Goal: Obtain resource: Download file/media

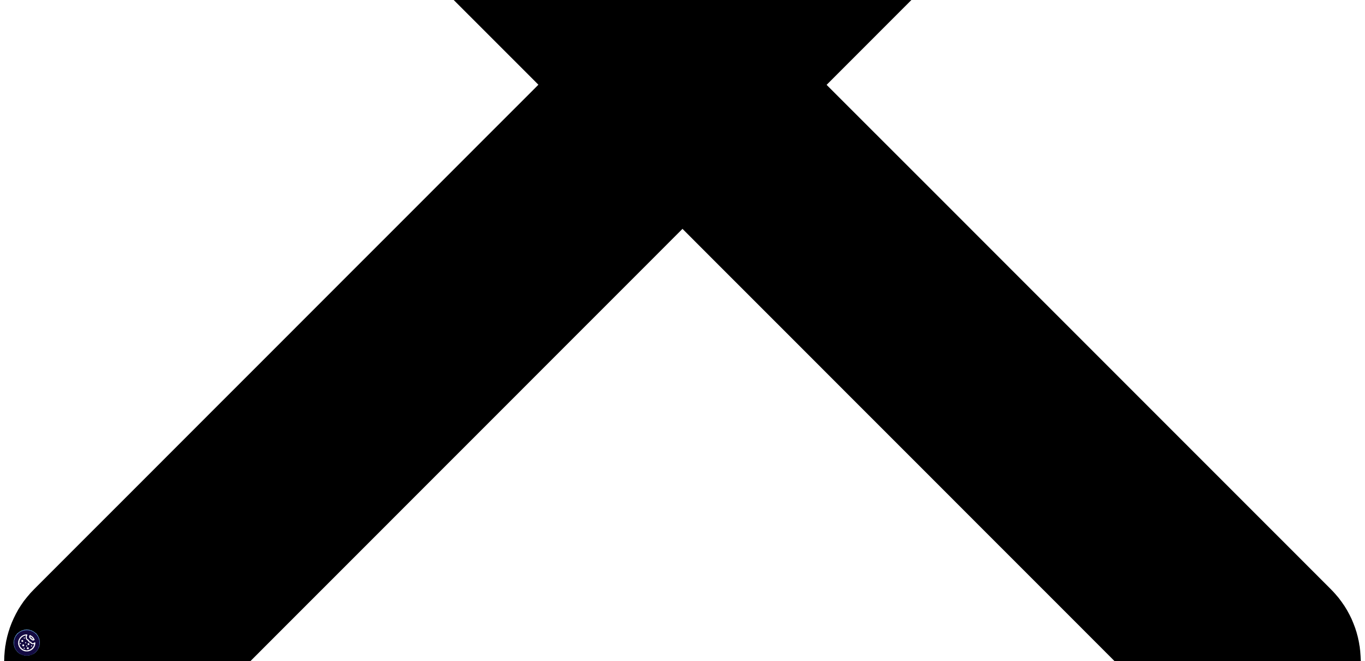
scroll to position [419, 0]
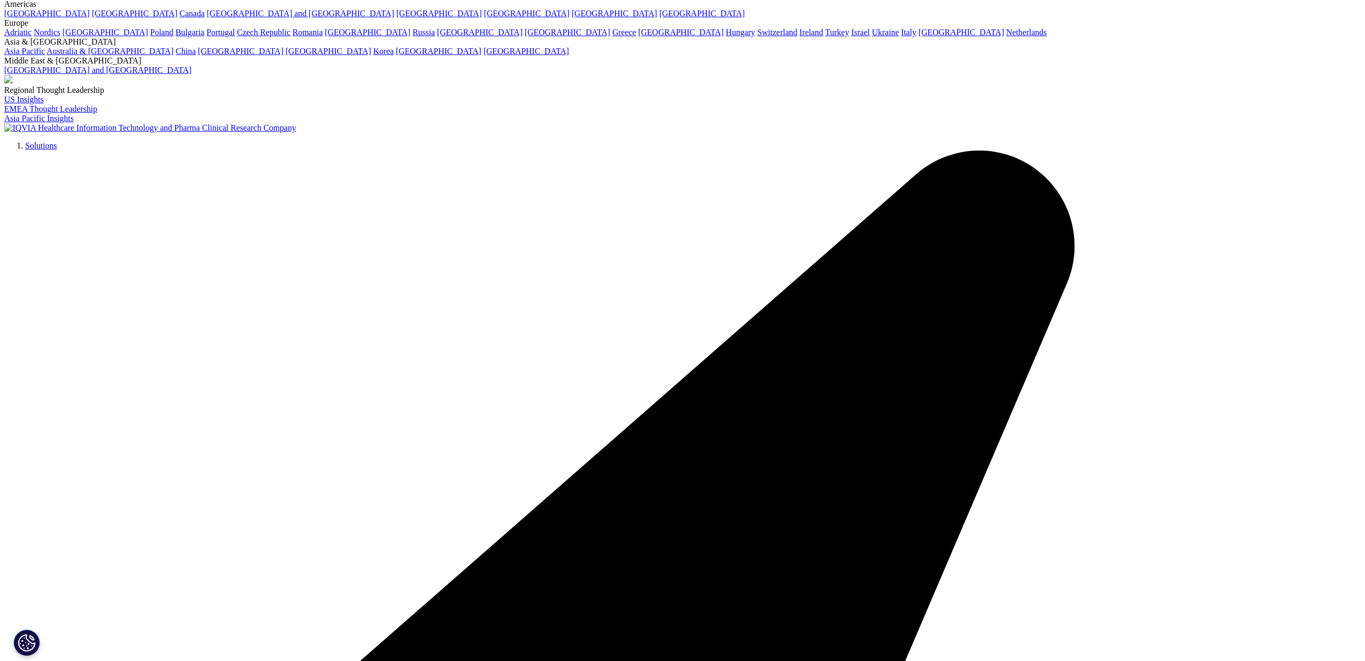
scroll to position [4139, 0]
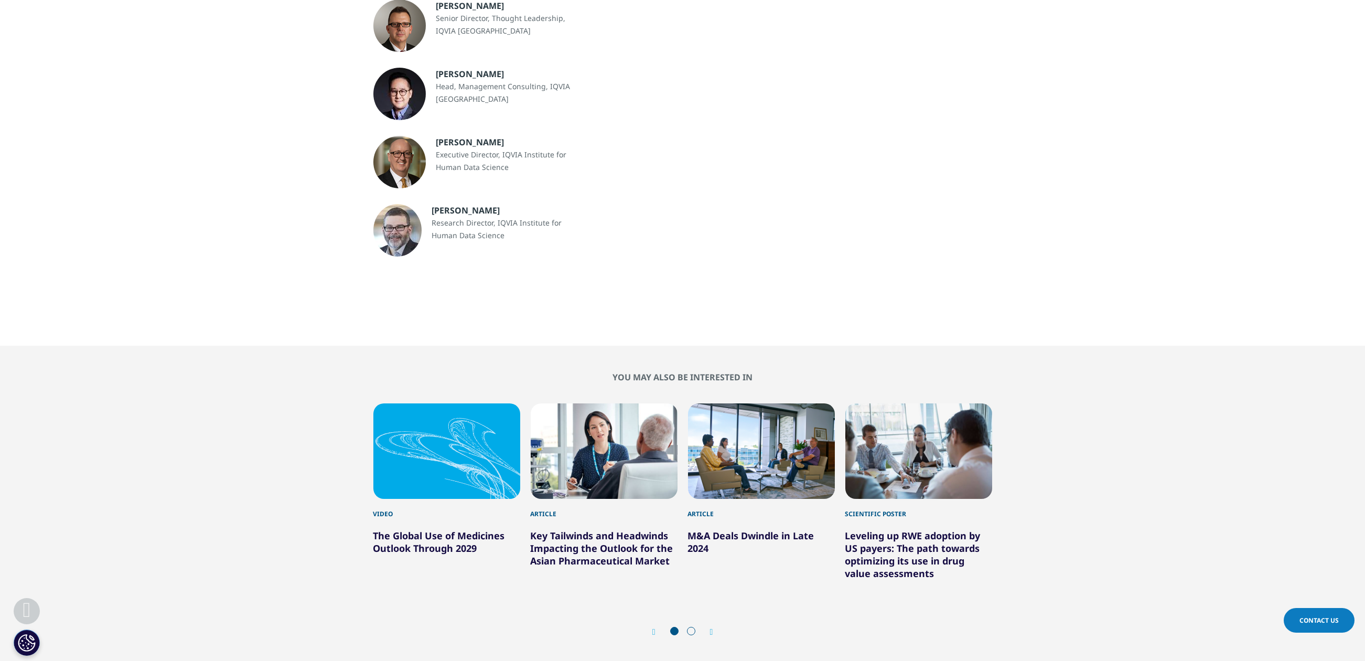
scroll to position [839, 0]
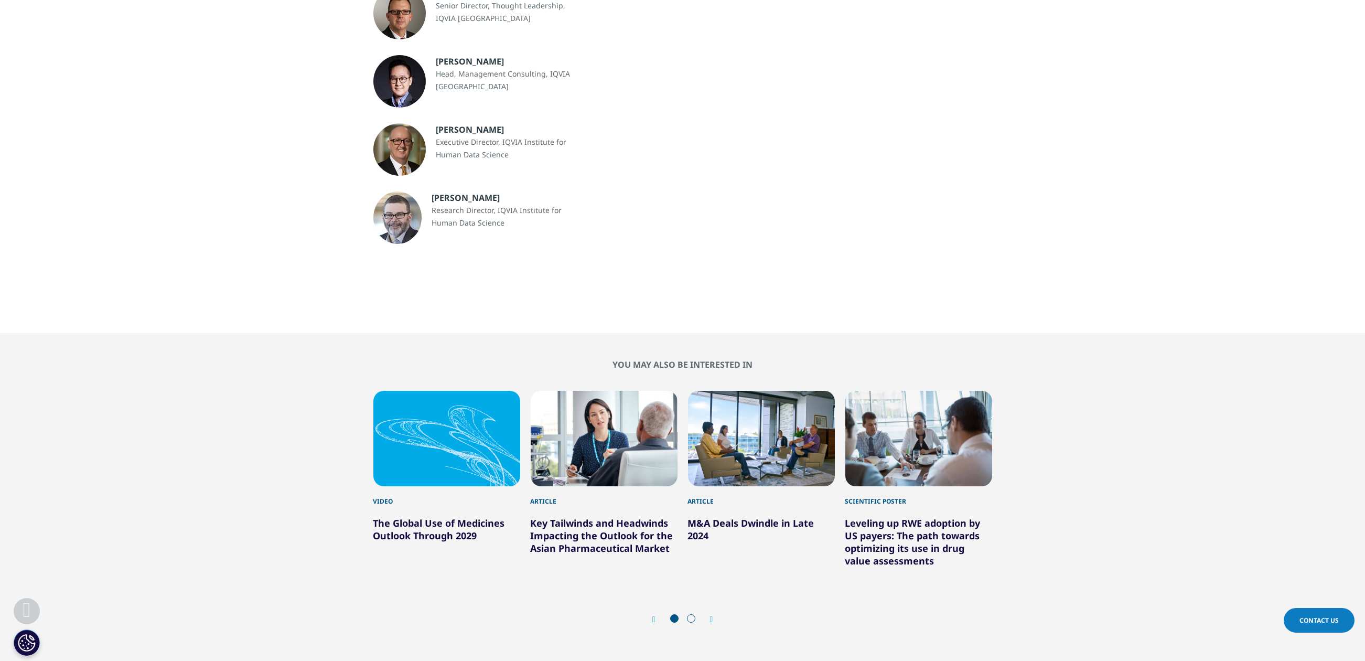
click at [203, 509] on div "You may also be interested in Video The Global Use of Medicines Outlook Through…" at bounding box center [683, 497] width 1334 height 276
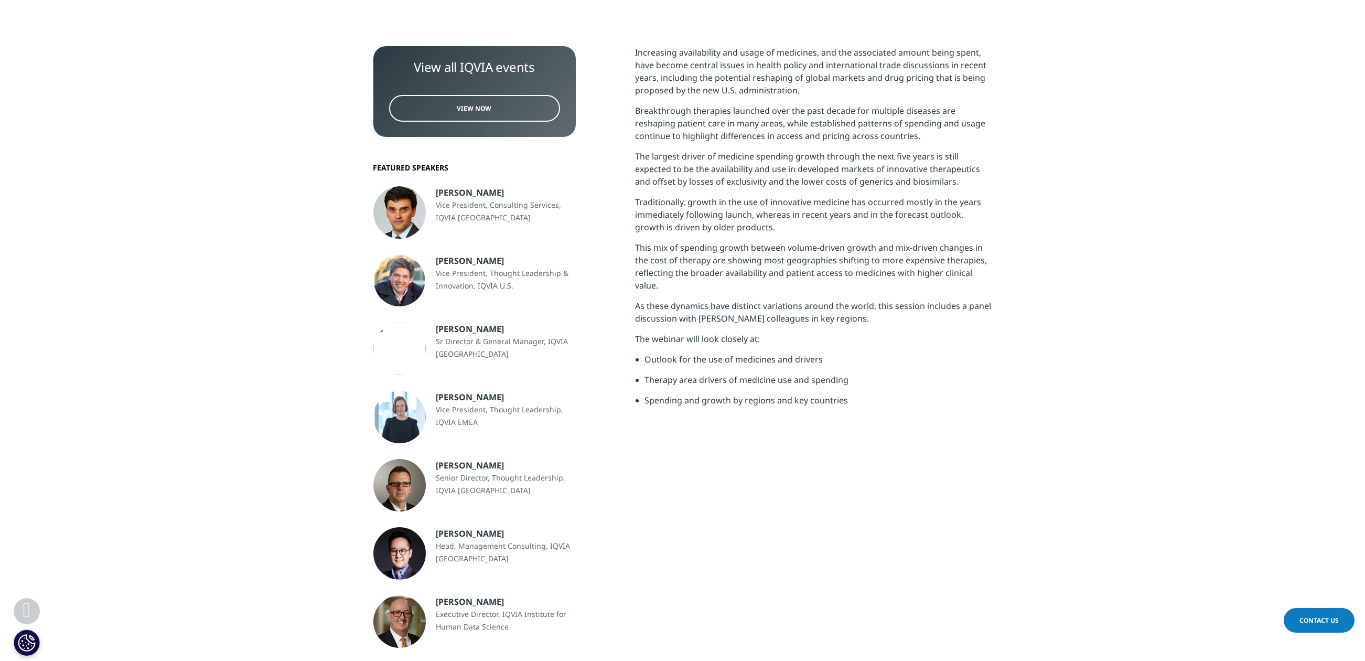
scroll to position [349, 0]
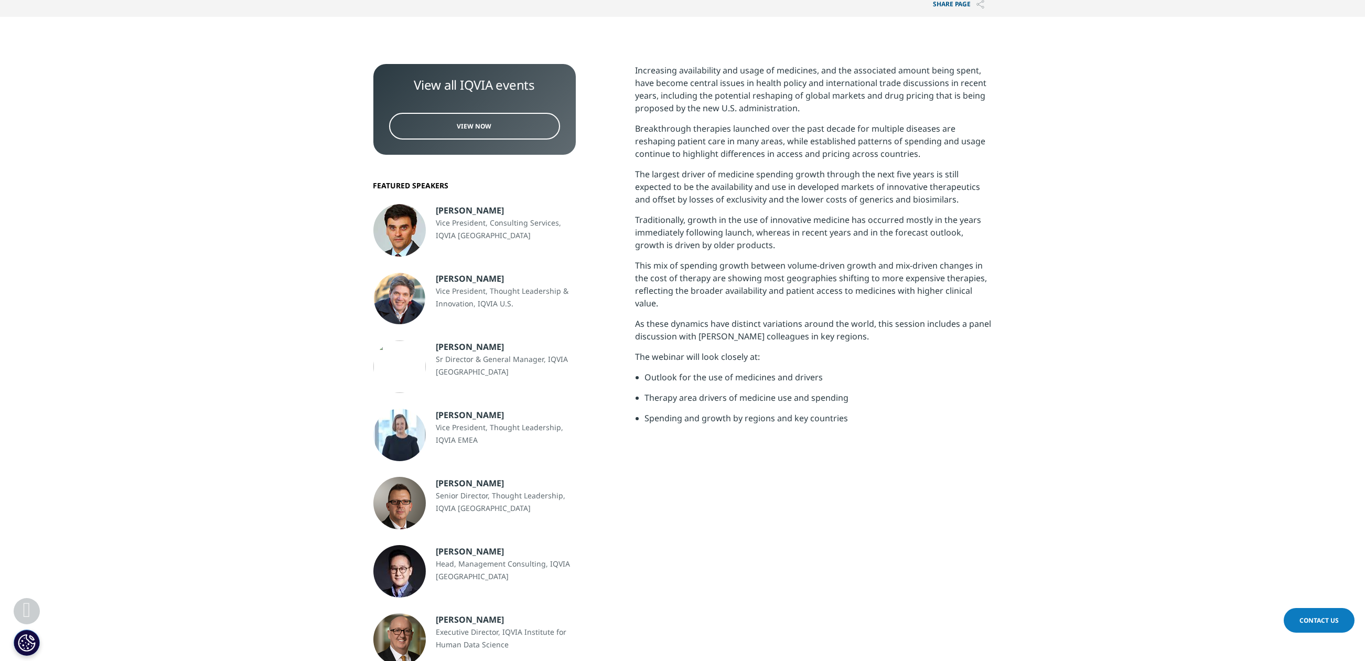
click at [466, 122] on span "View Now" at bounding box center [474, 126] width 35 height 9
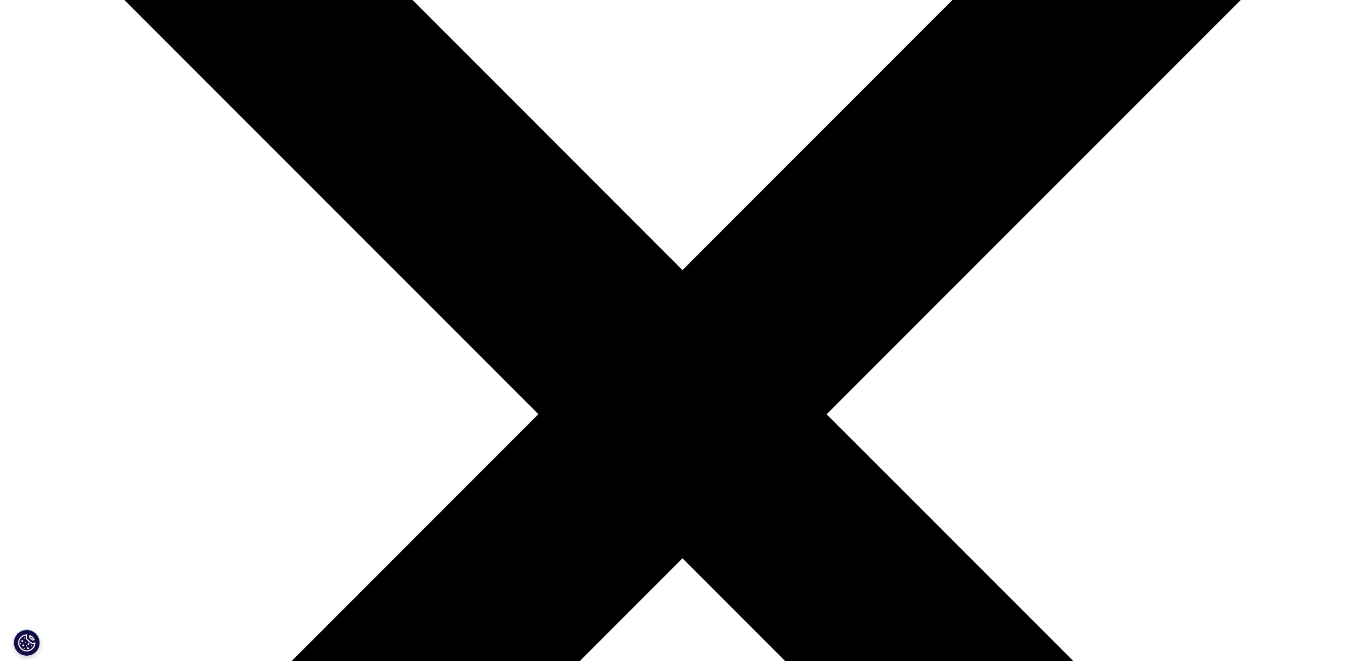
scroll to position [808, 0]
